Goal: Information Seeking & Learning: Understand process/instructions

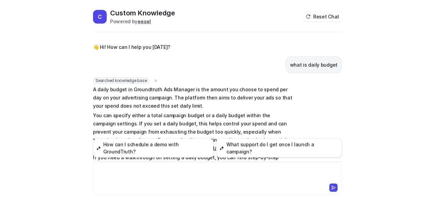
scroll to position [148, 0]
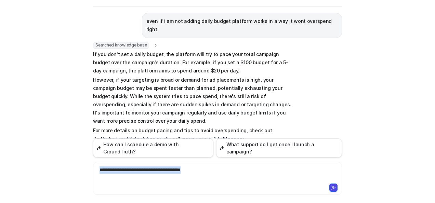
copy div "**********"
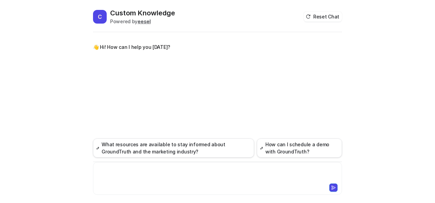
click at [182, 167] on div at bounding box center [218, 174] width 246 height 16
paste div
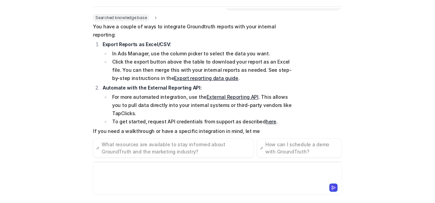
scroll to position [46, 0]
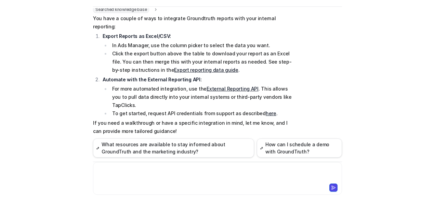
click at [217, 86] on link "External Reporting API" at bounding box center [232, 89] width 52 height 6
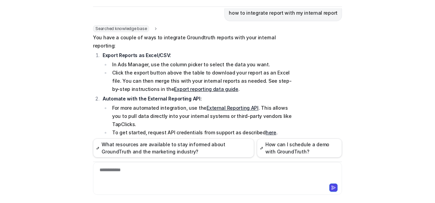
scroll to position [12, 0]
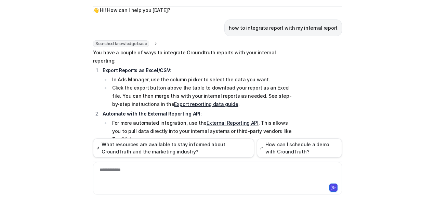
click at [180, 101] on link "Export reporting data guide" at bounding box center [206, 104] width 64 height 6
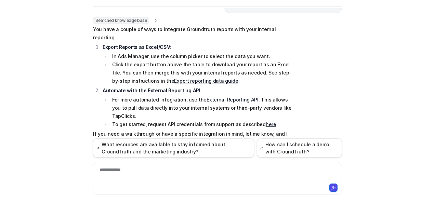
scroll to position [46, 0]
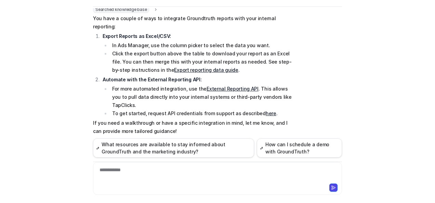
click at [159, 169] on div "**********" at bounding box center [218, 174] width 246 height 16
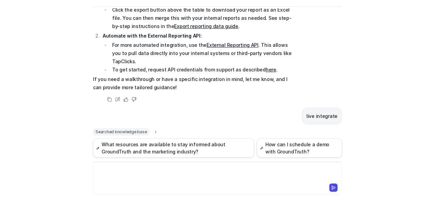
scroll to position [167, 0]
